Goal: Check status: Check status

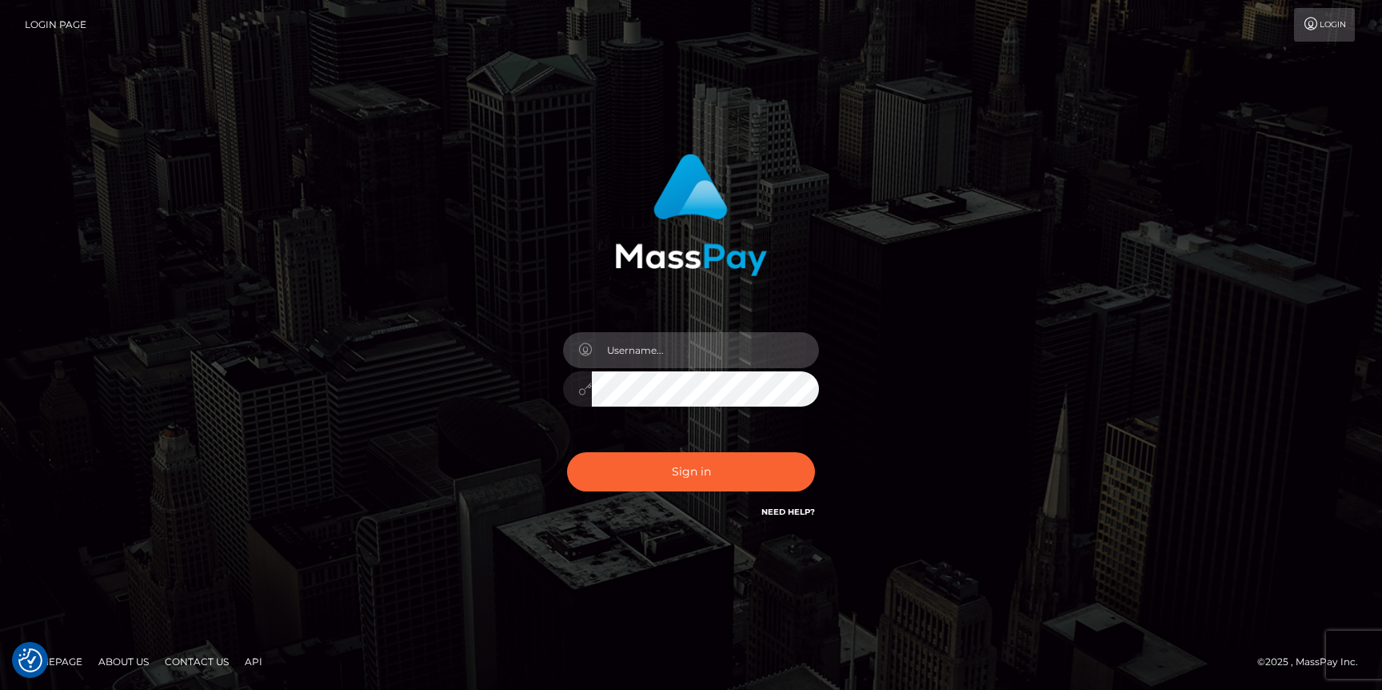
click at [691, 337] on input "text" at bounding box center [705, 350] width 227 height 36
type input "Neel Bhalla"
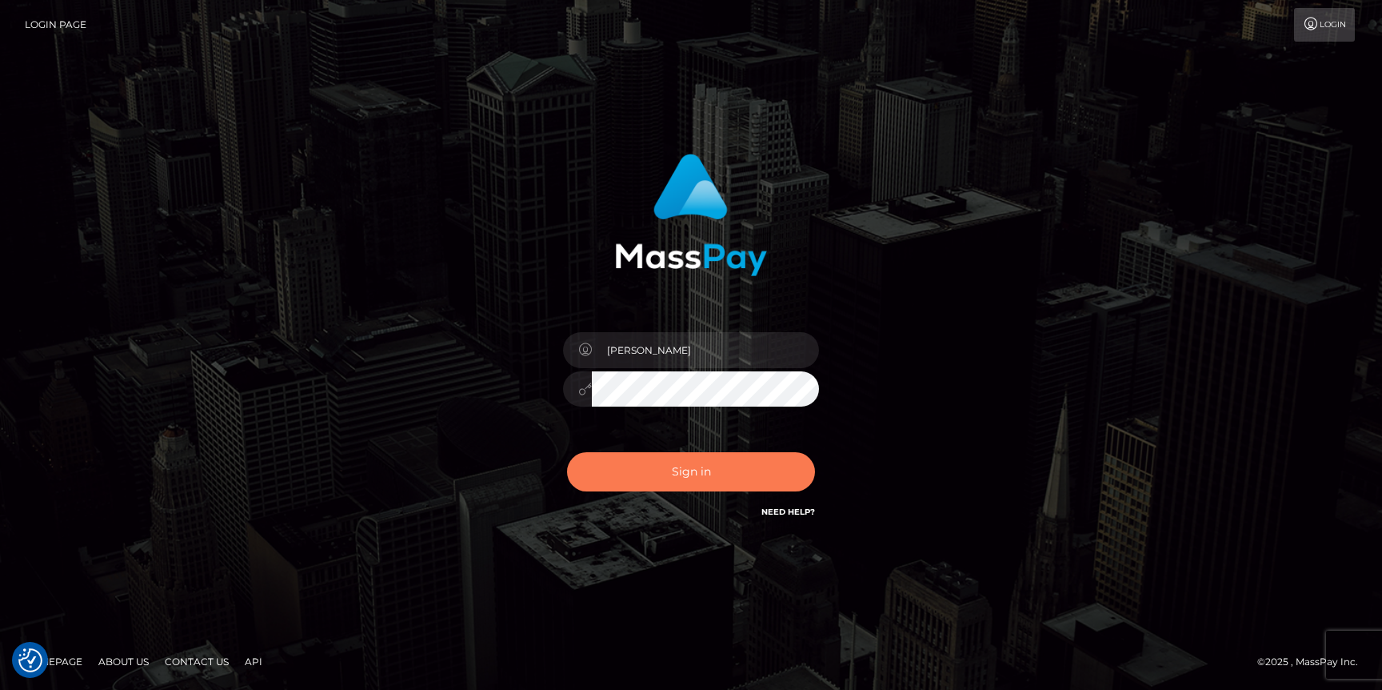
click at [670, 466] on button "Sign in" at bounding box center [691, 471] width 248 height 39
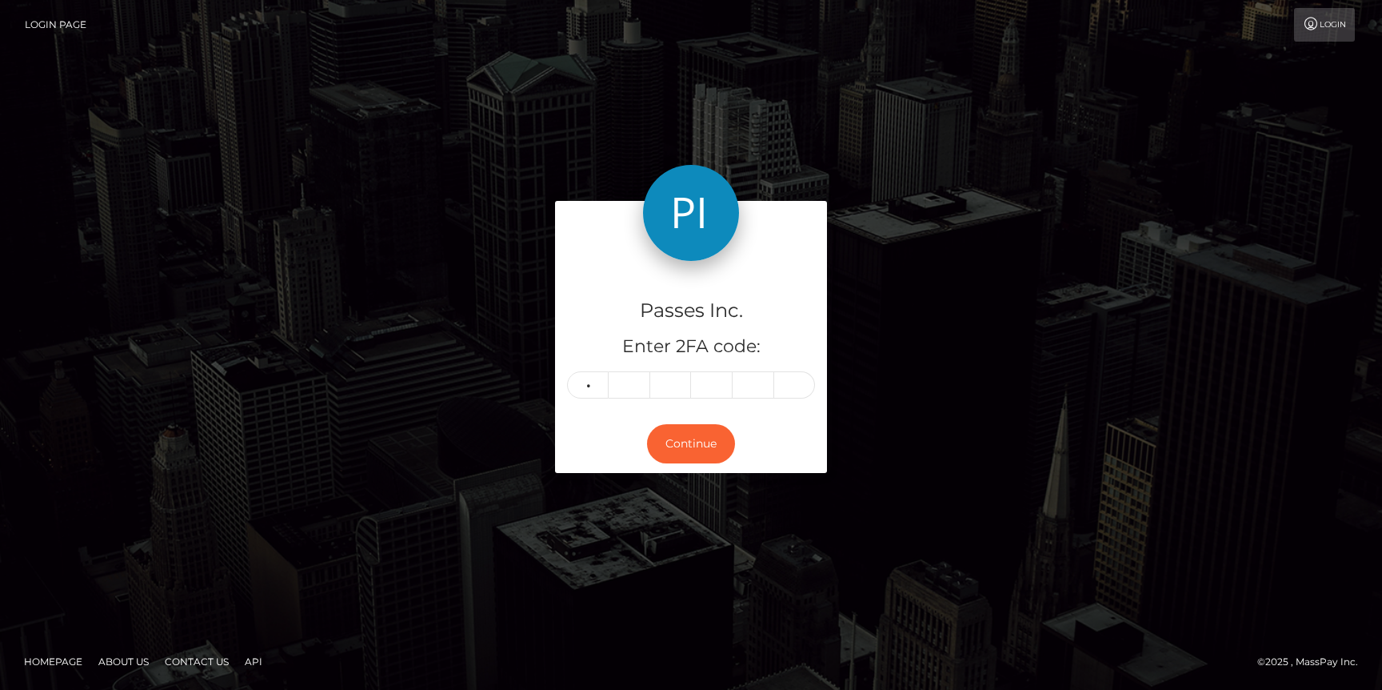
type input "0"
type input "8"
type input "7"
type input "4"
type input "3"
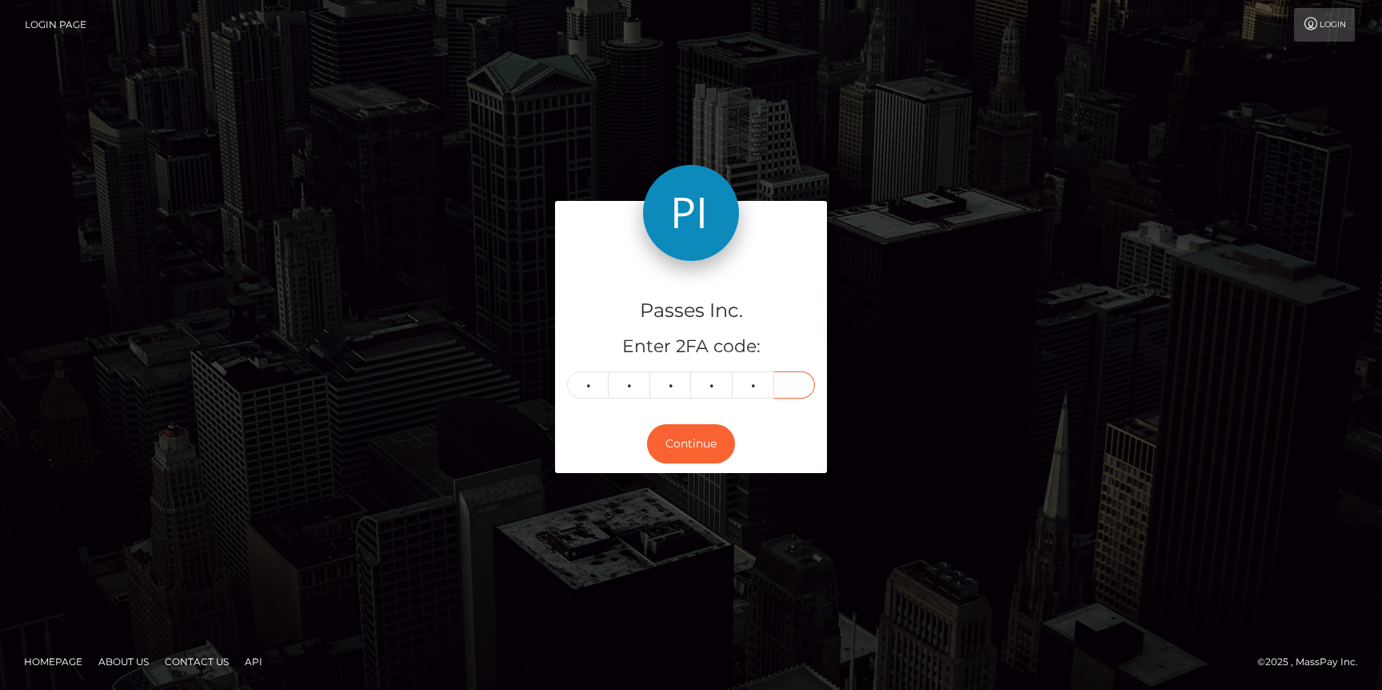
type input "1"
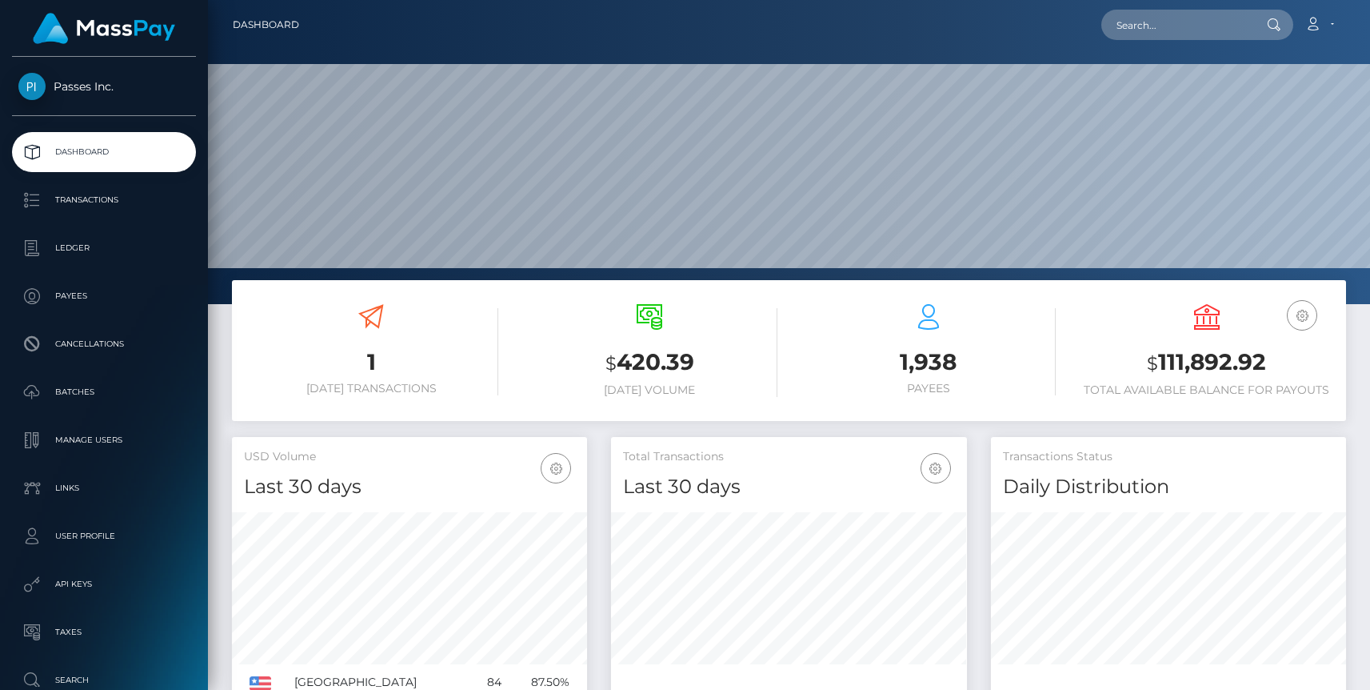
scroll to position [283, 355]
click at [91, 199] on p "Transactions" at bounding box center [103, 200] width 171 height 24
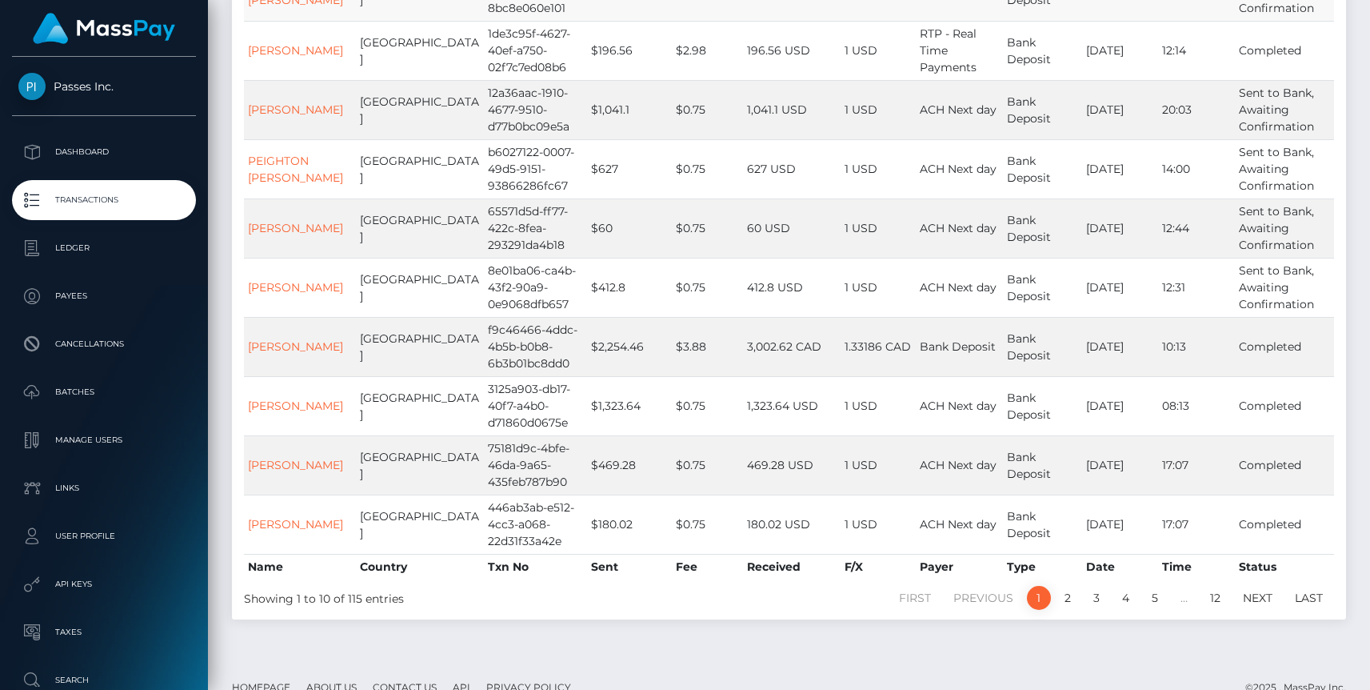
scroll to position [330, 0]
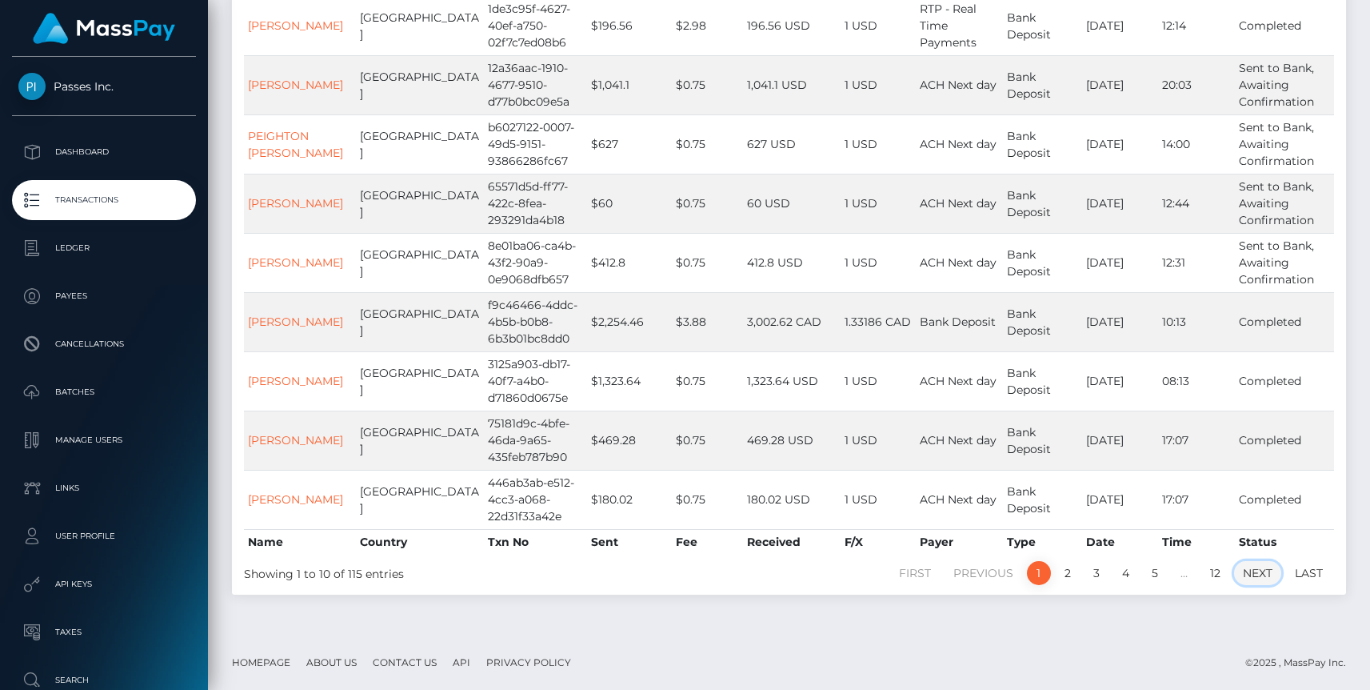
click at [1254, 578] on link "Next" at bounding box center [1257, 573] width 47 height 24
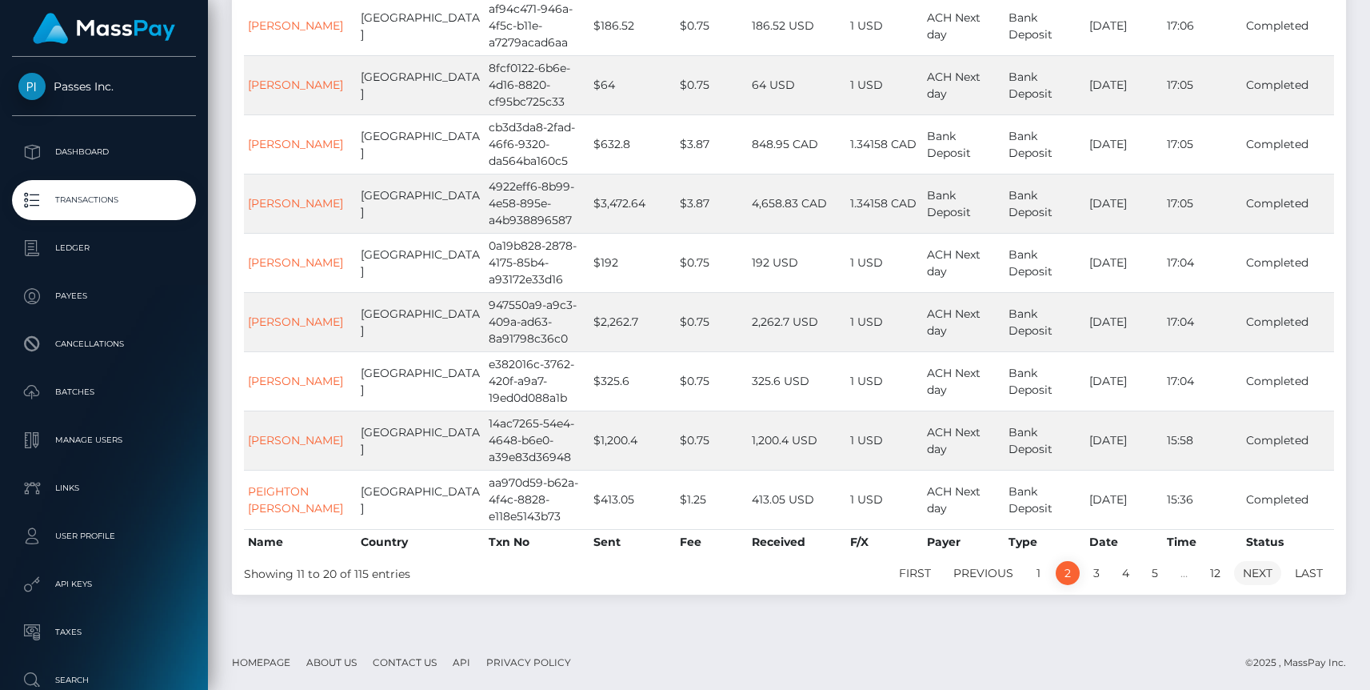
click at [1249, 567] on link "Next" at bounding box center [1257, 573] width 47 height 24
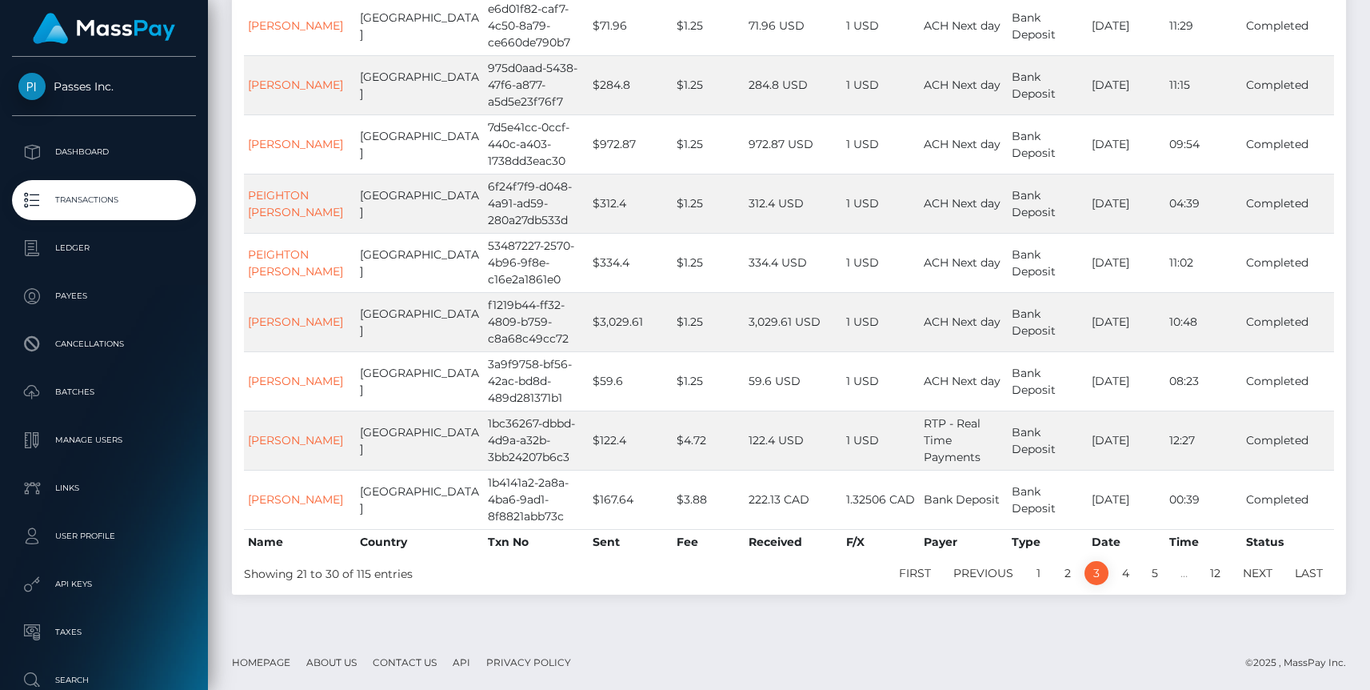
scroll to position [0, 0]
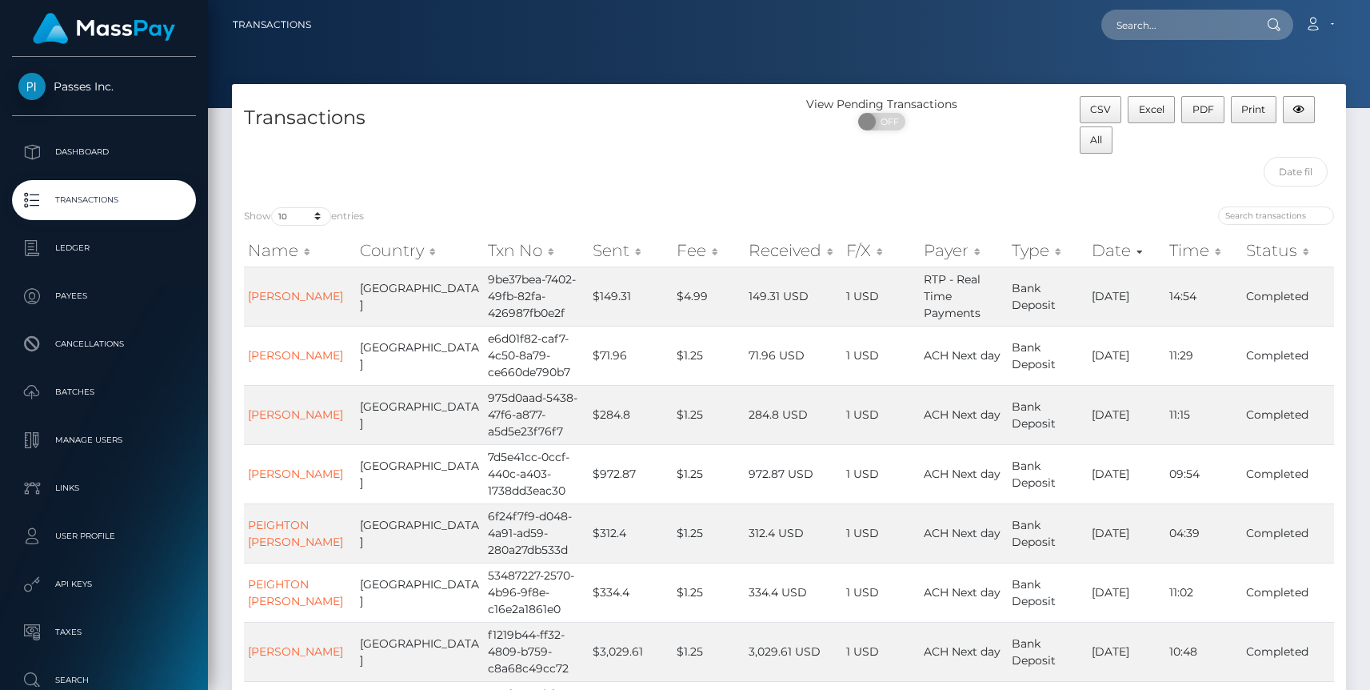
click at [1263, 247] on th "Status" at bounding box center [1288, 250] width 92 height 32
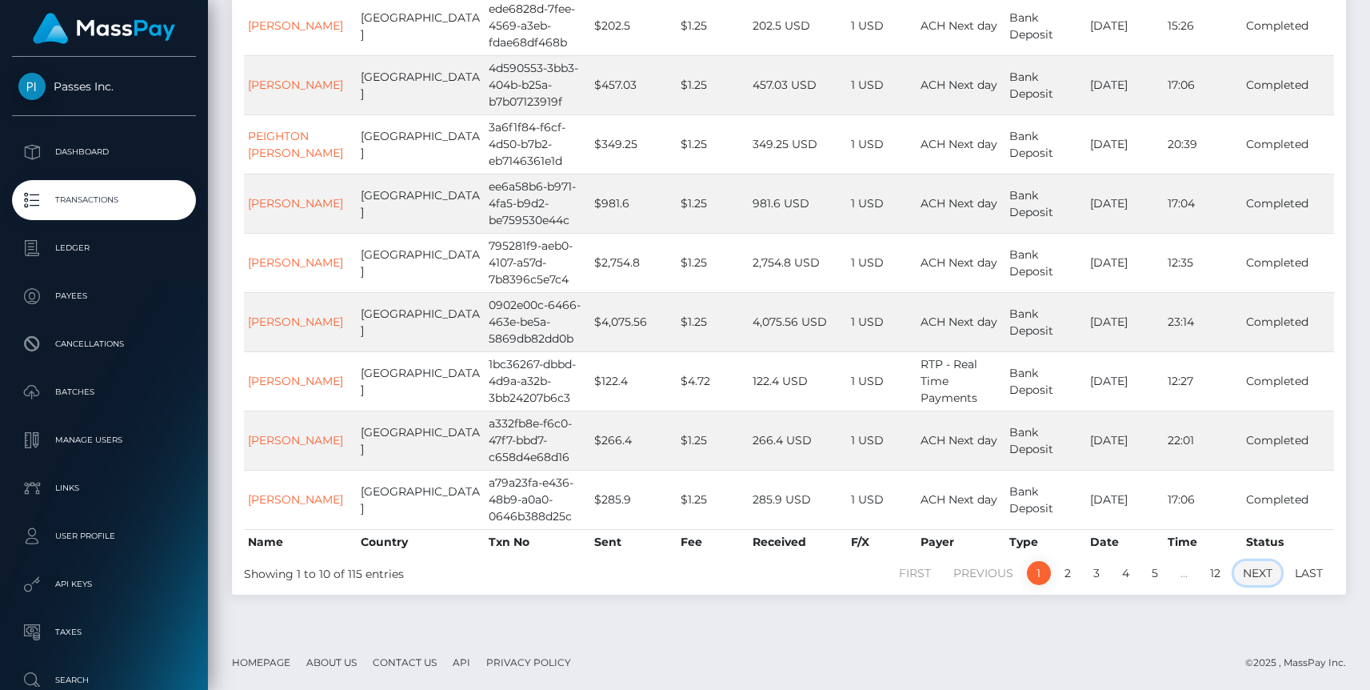
click at [1255, 571] on link "Next" at bounding box center [1257, 573] width 47 height 24
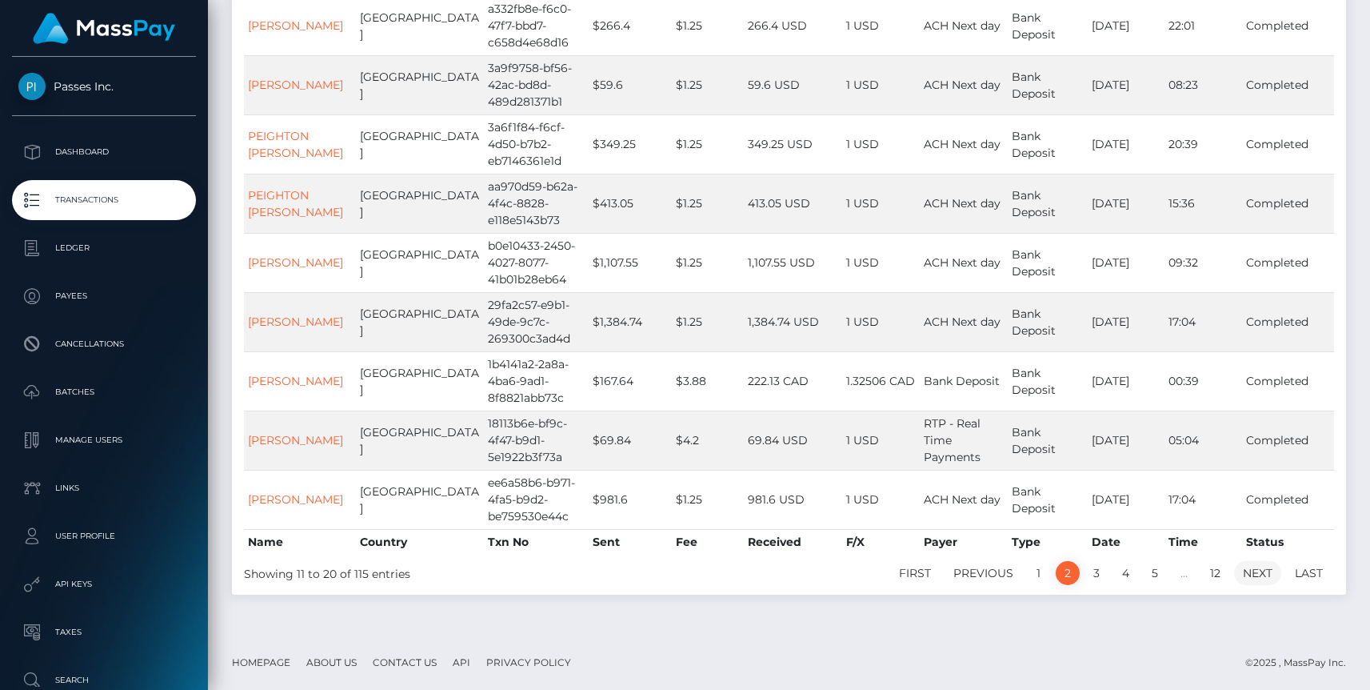
click at [1255, 571] on link "Next" at bounding box center [1257, 573] width 47 height 24
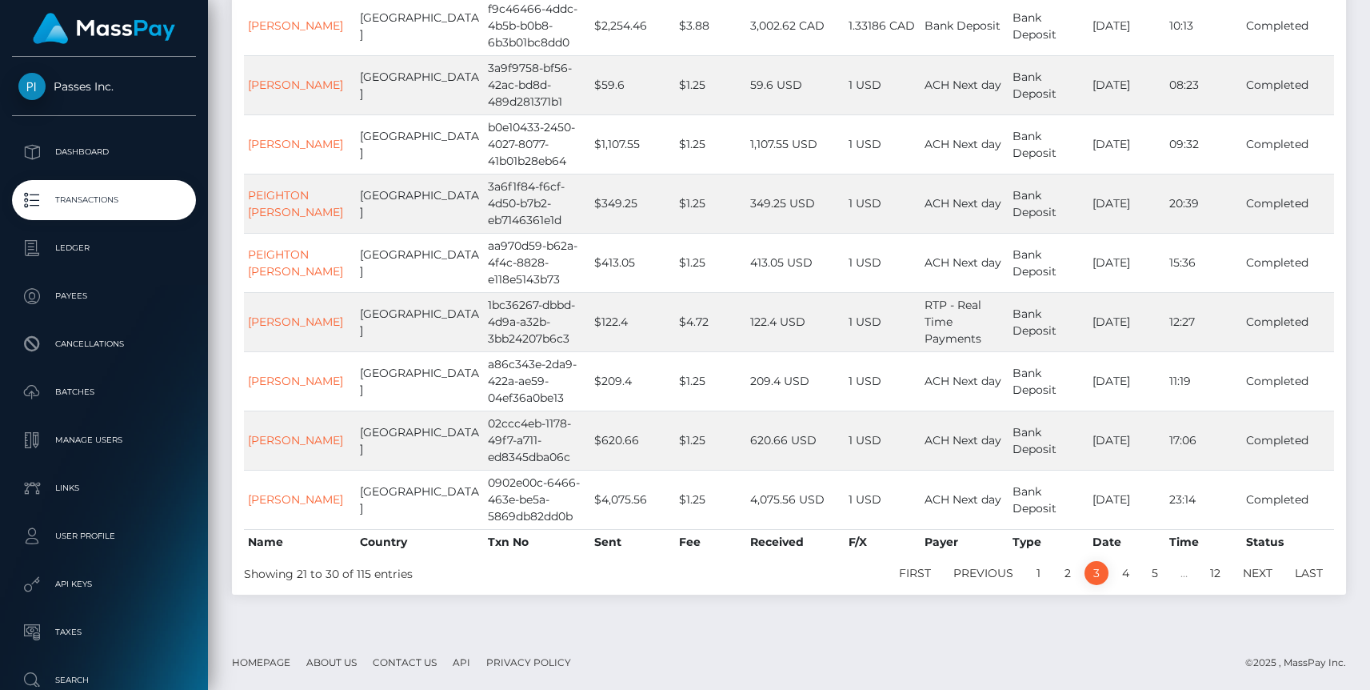
click at [1255, 571] on link "Next" at bounding box center [1257, 573] width 47 height 24
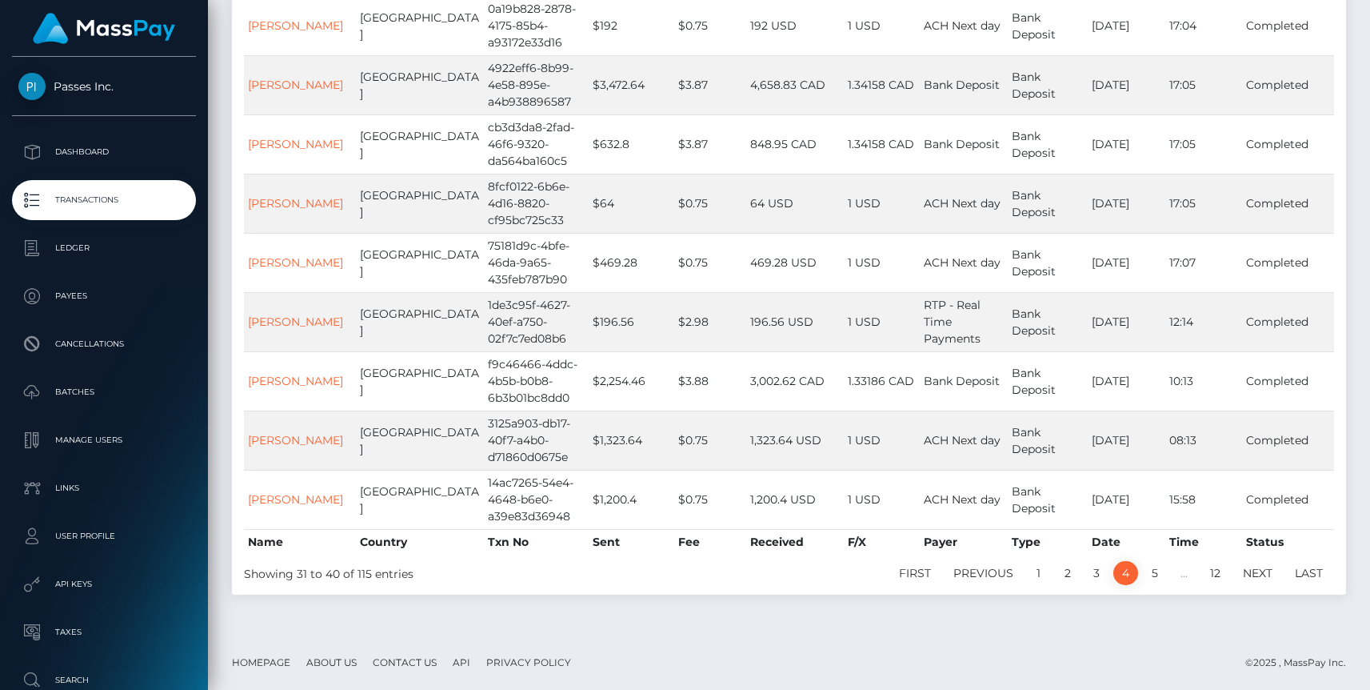
click at [1255, 571] on link "Next" at bounding box center [1257, 573] width 47 height 24
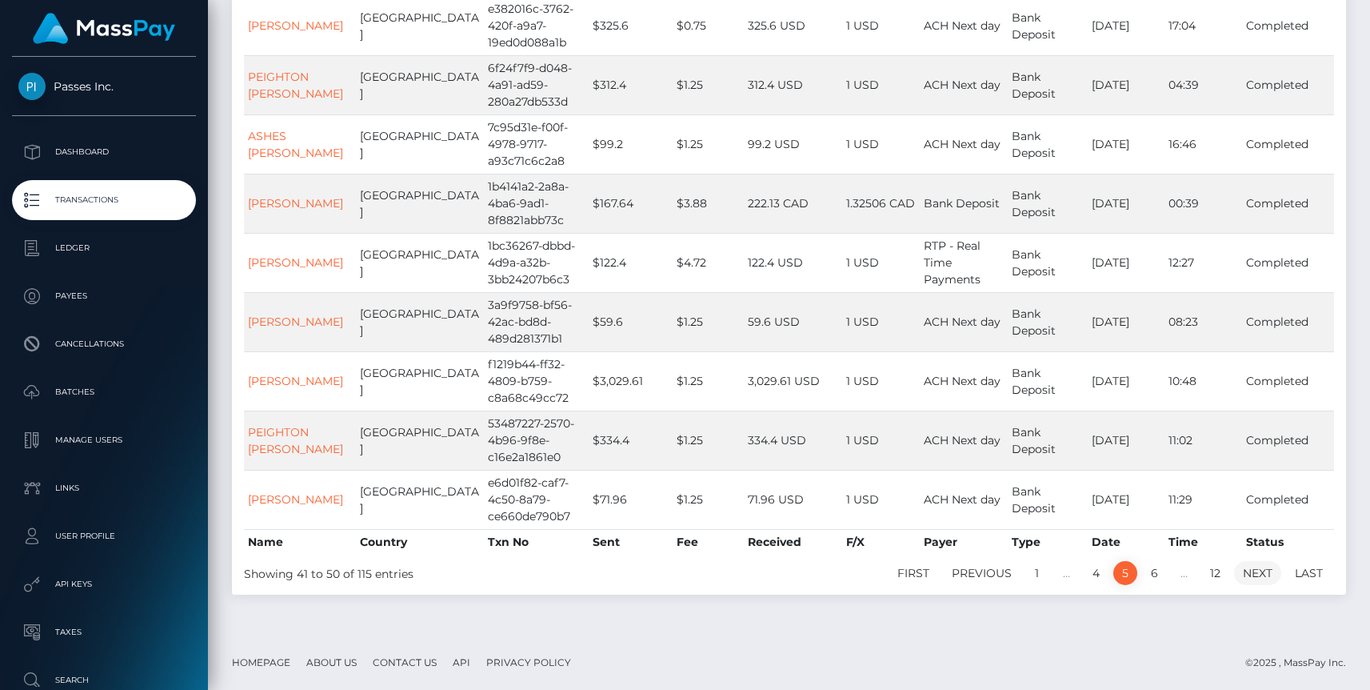
click at [1254, 573] on link "Next" at bounding box center [1257, 573] width 47 height 24
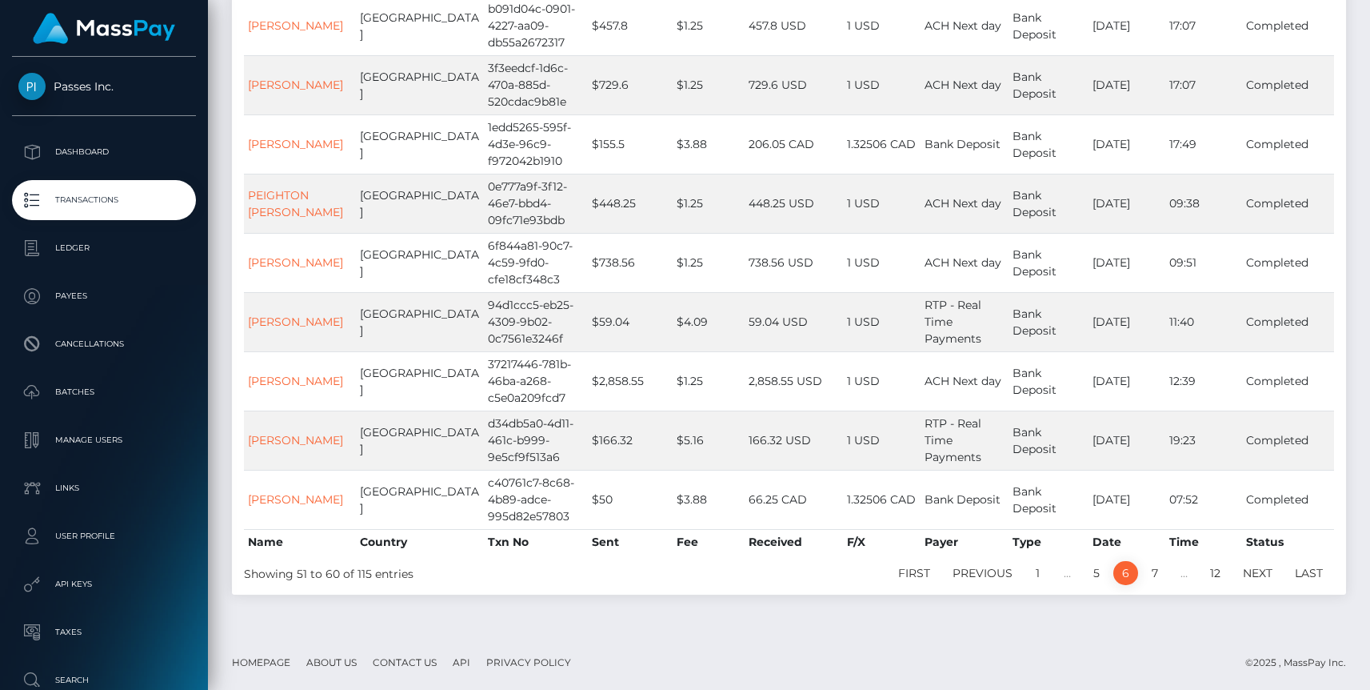
click at [1254, 573] on link "Next" at bounding box center [1257, 573] width 47 height 24
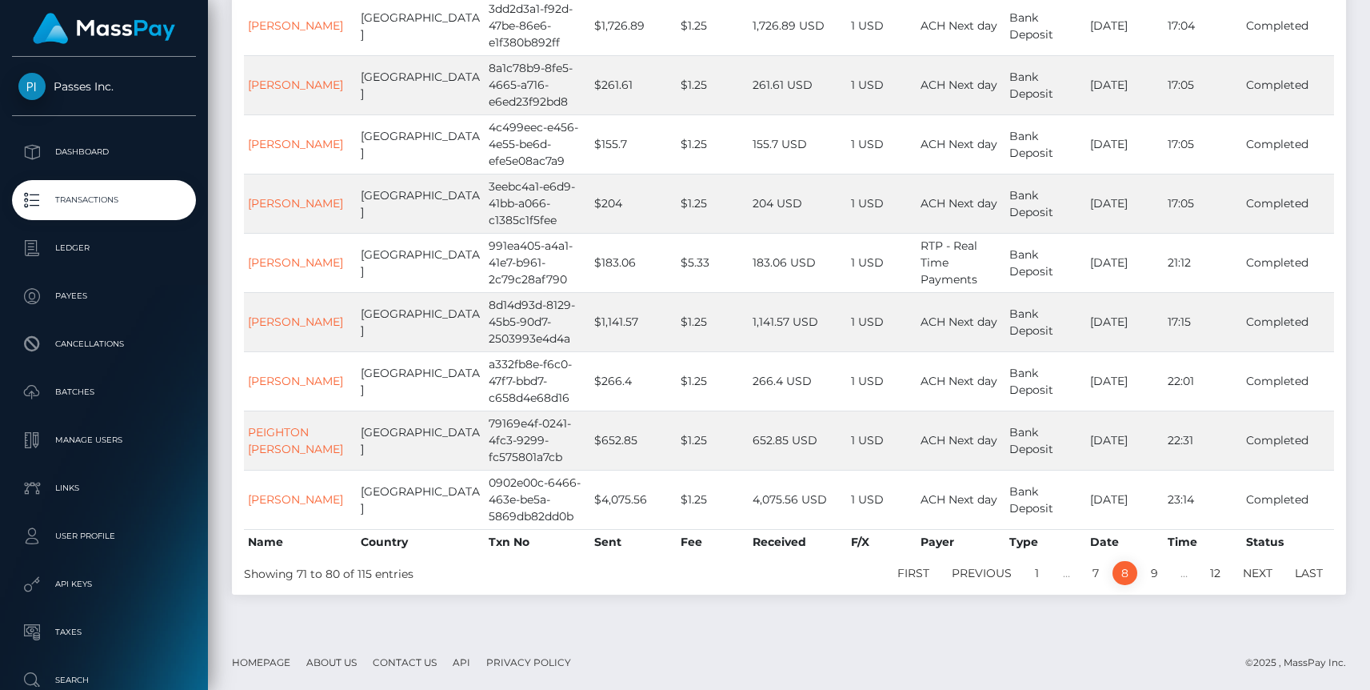
click at [1254, 573] on link "Next" at bounding box center [1257, 573] width 47 height 24
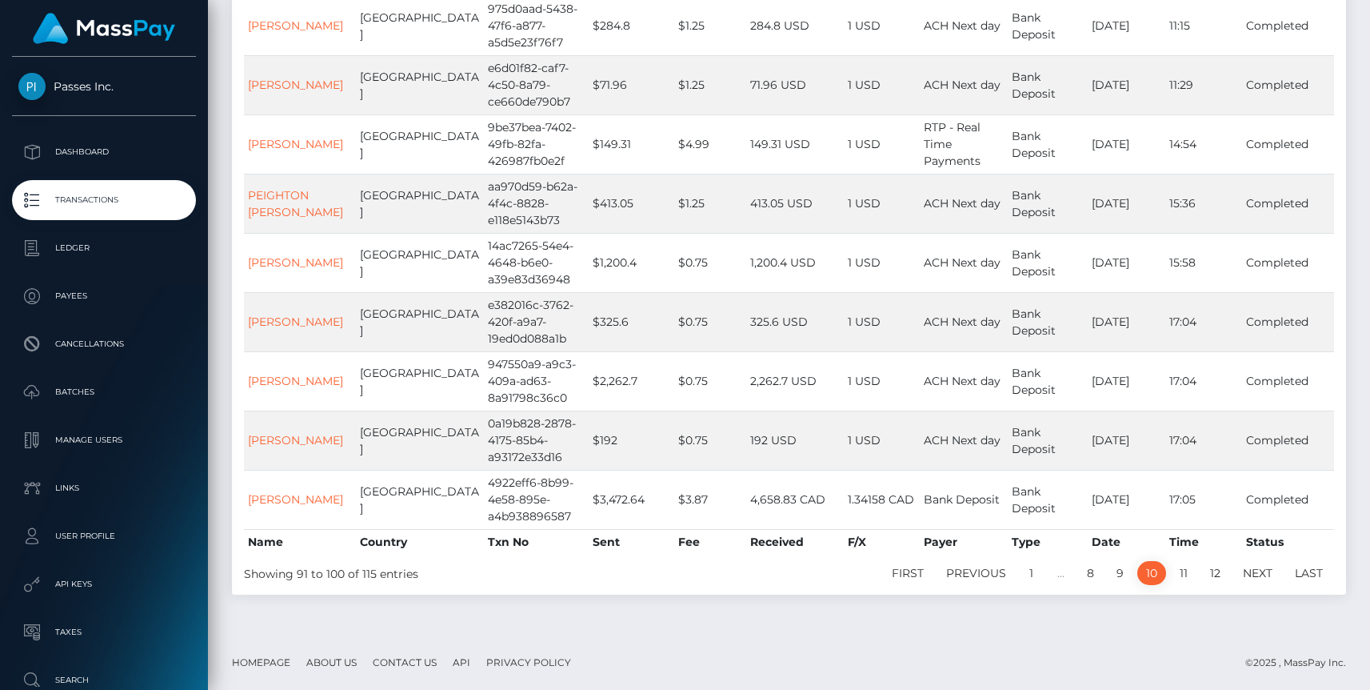
click at [1254, 573] on link "Next" at bounding box center [1257, 573] width 47 height 24
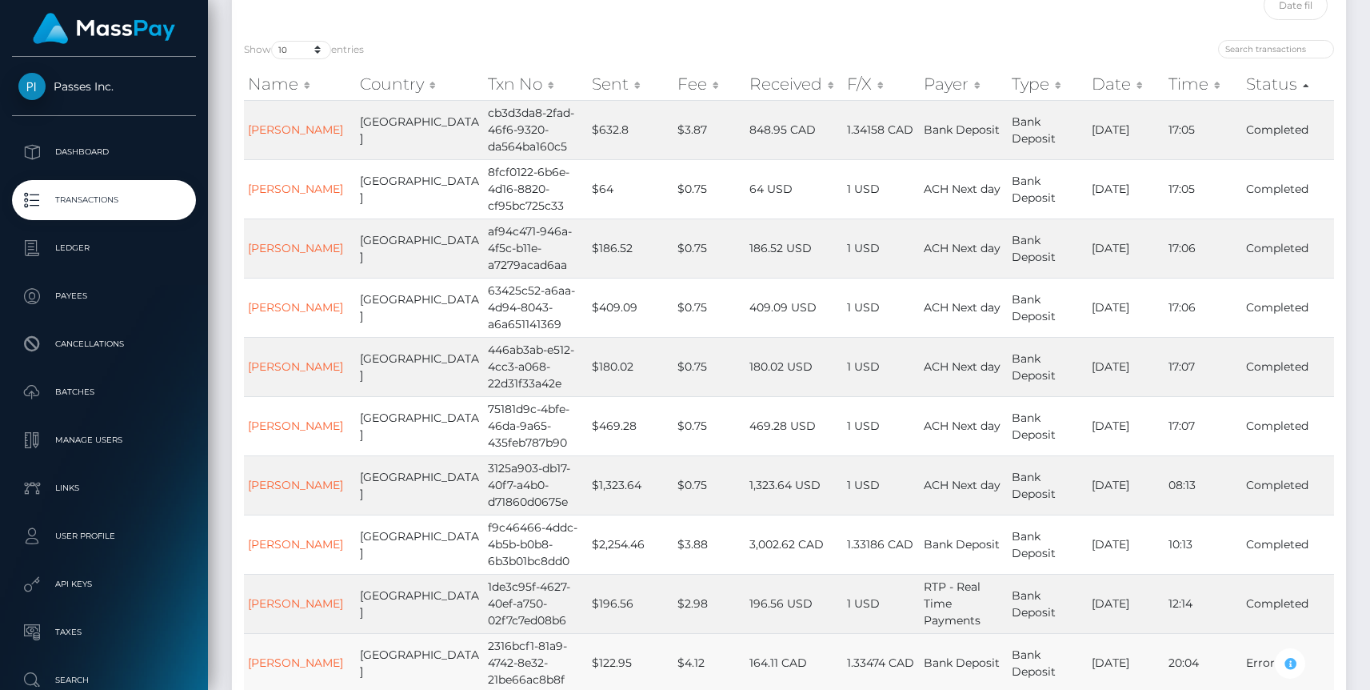
scroll to position [0, 0]
